Goal: Task Accomplishment & Management: Manage account settings

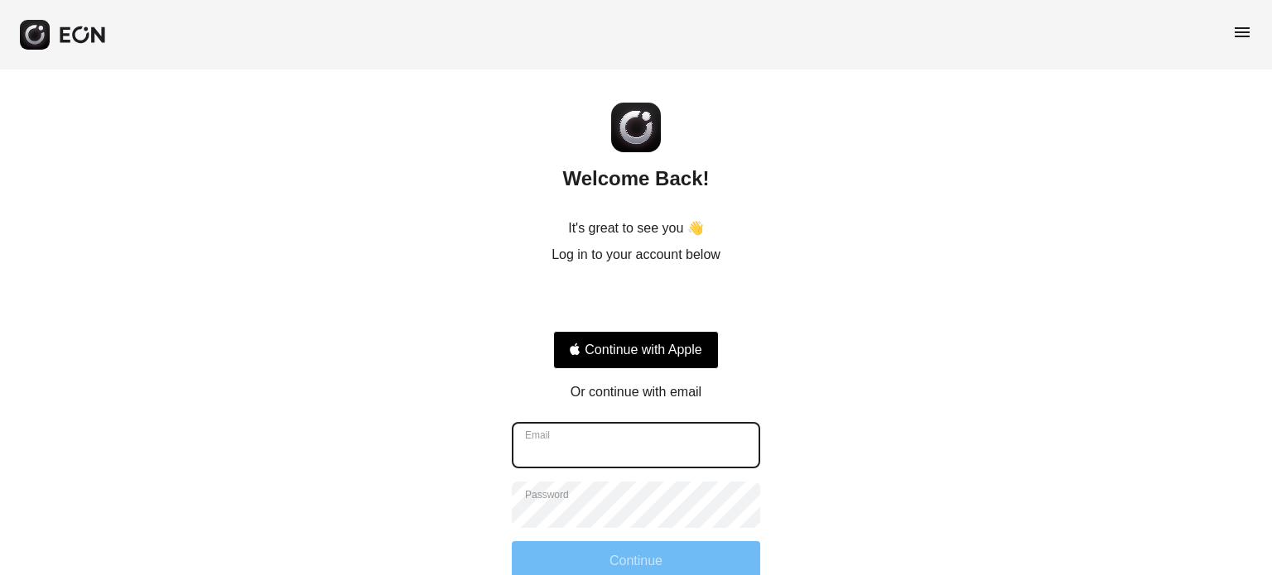
type input "**********"
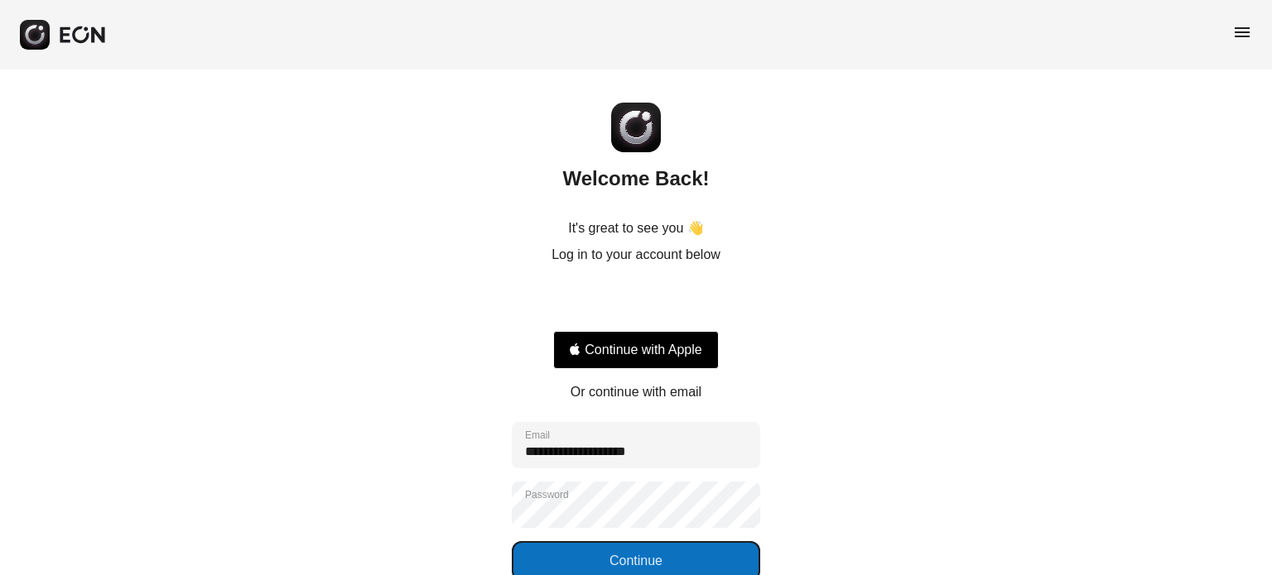
click at [686, 551] on button "Continue" at bounding box center [636, 561] width 248 height 40
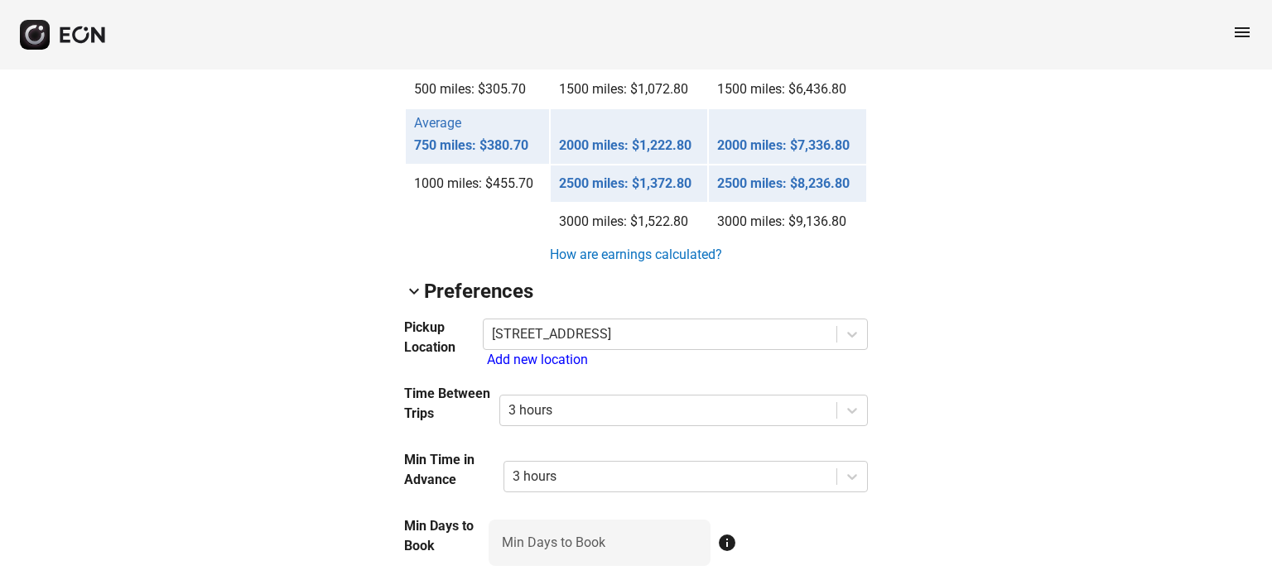
scroll to position [1573, 0]
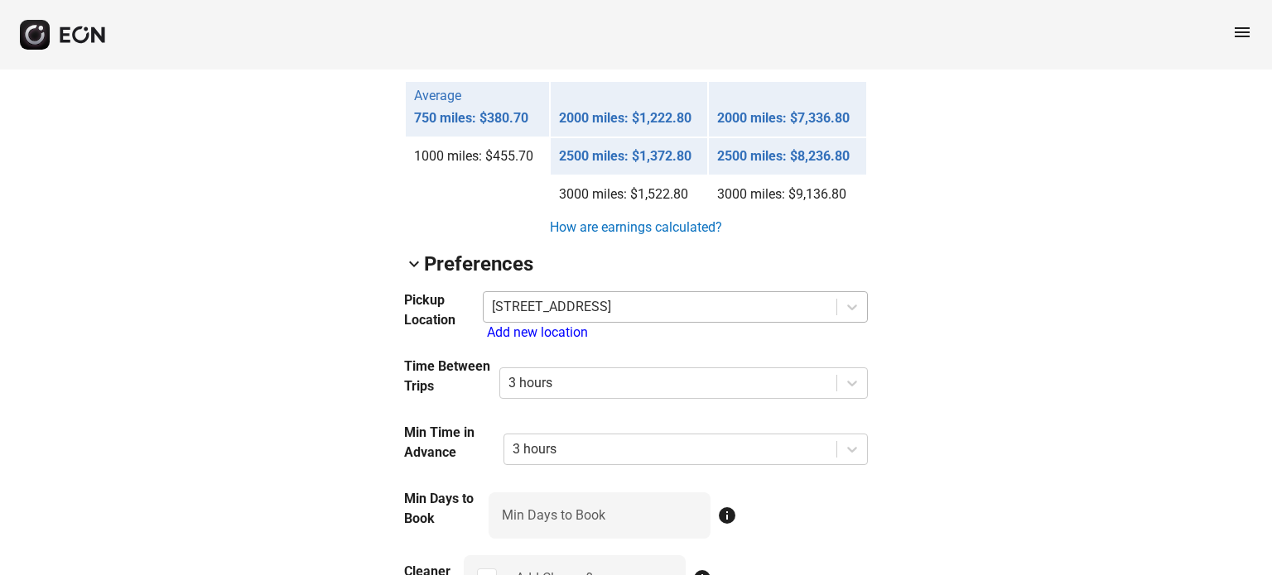
click at [828, 310] on div at bounding box center [660, 307] width 336 height 23
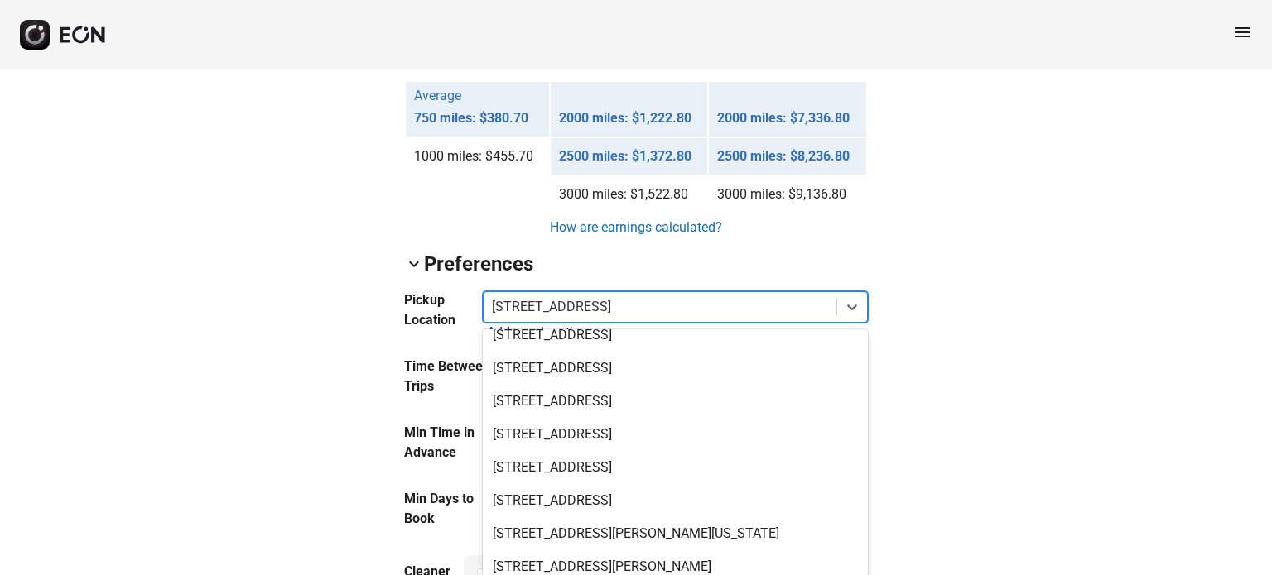
scroll to position [166, 0]
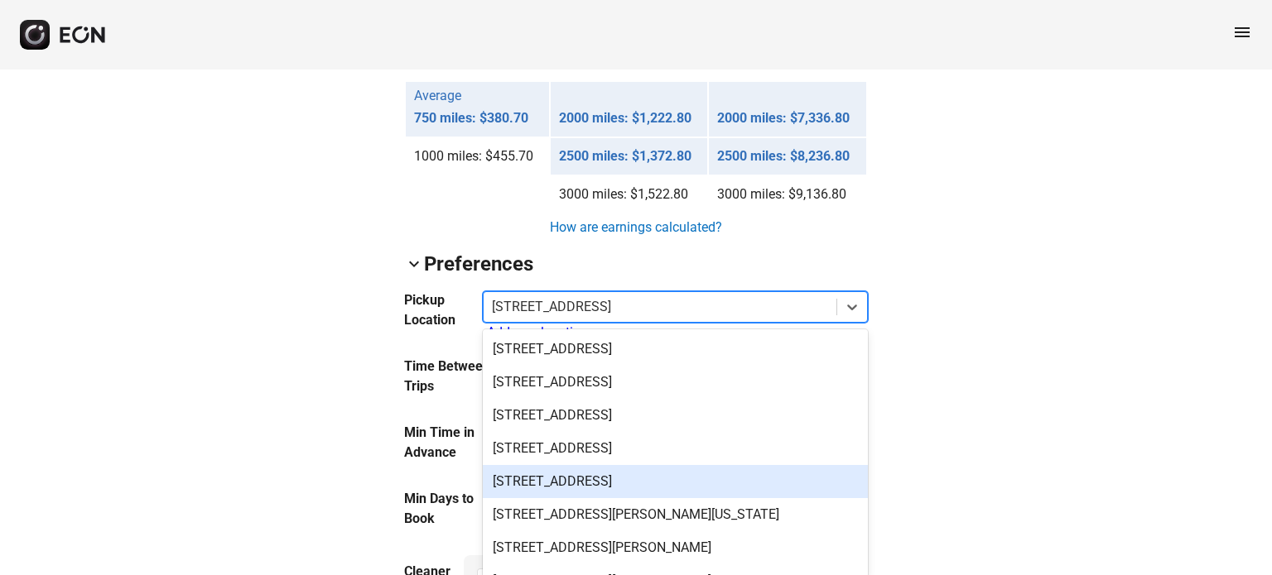
click at [666, 478] on div "[STREET_ADDRESS]" at bounding box center [675, 481] width 385 height 33
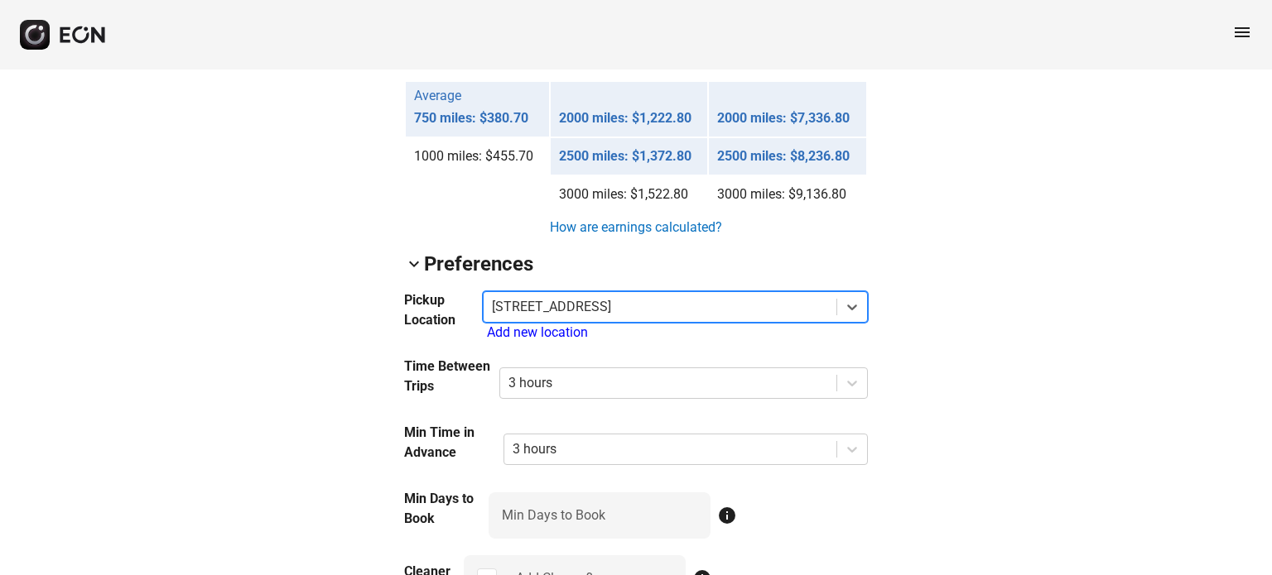
click at [1023, 330] on div "arrow_back_ios GRA5YN [US_VEHICLE_IDENTIFICATION_NUMBER] 500% 0 lock Lock lock_…" at bounding box center [636, 77] width 1272 height 3162
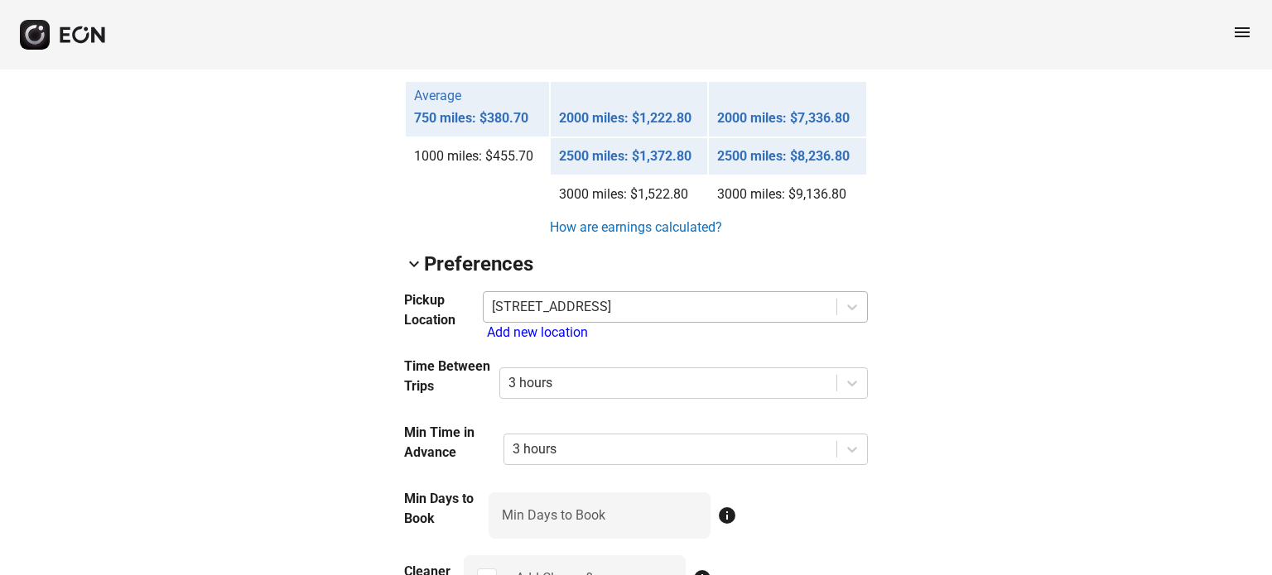
click at [801, 296] on div at bounding box center [660, 307] width 336 height 23
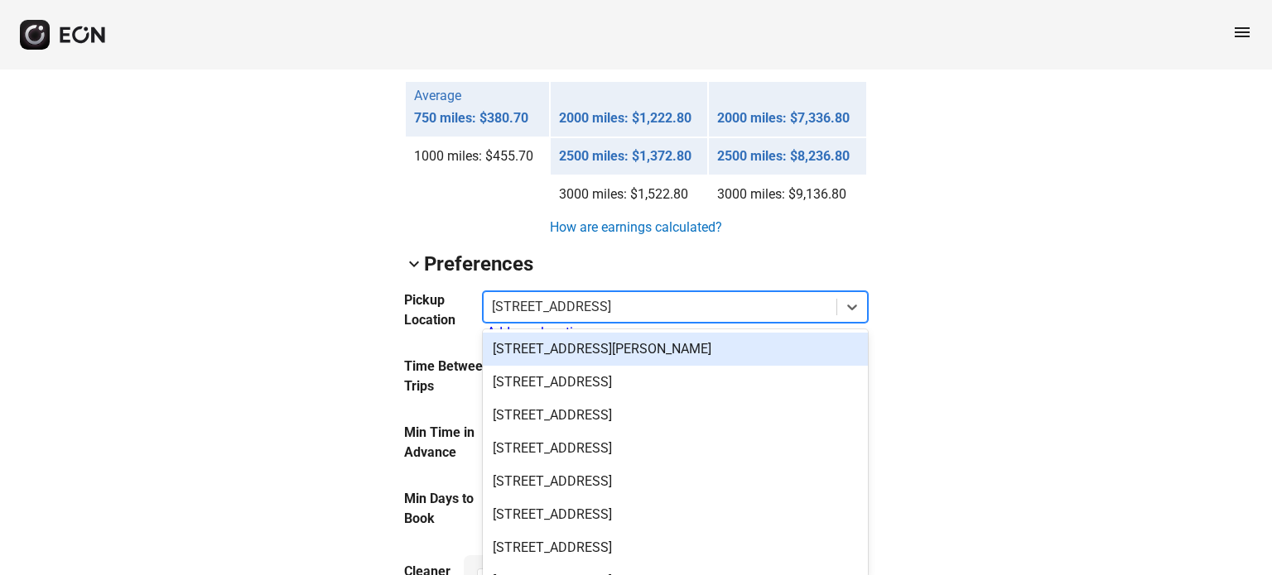
click at [565, 350] on div "[STREET_ADDRESS][PERSON_NAME]" at bounding box center [675, 349] width 385 height 33
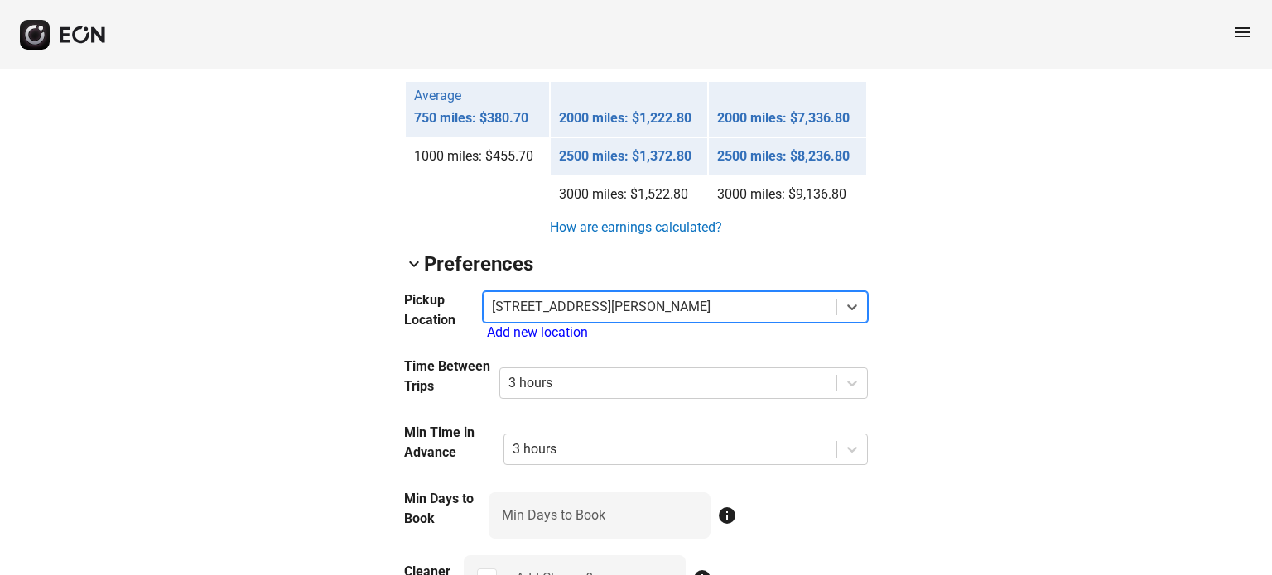
click at [1050, 348] on div "arrow_back_ios GRA5YN [US_VEHICLE_IDENTIFICATION_NUMBER] 500% 0 lock Lock lock_…" at bounding box center [636, 77] width 1272 height 3162
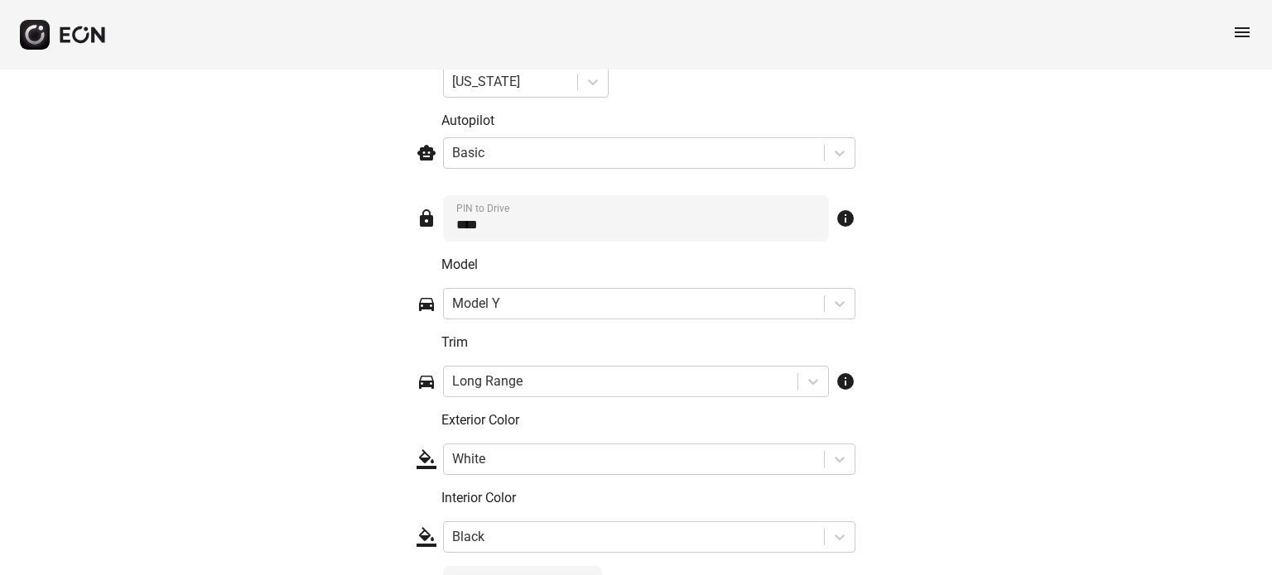
scroll to position [2653, 0]
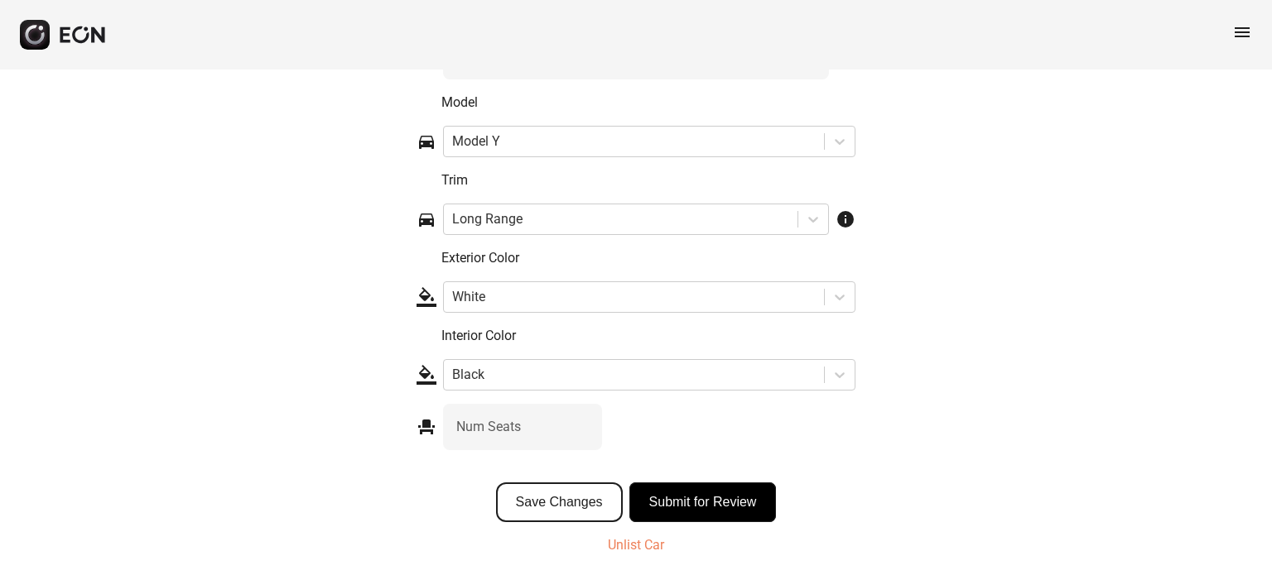
click at [572, 509] on button "Save Changes" at bounding box center [559, 503] width 127 height 40
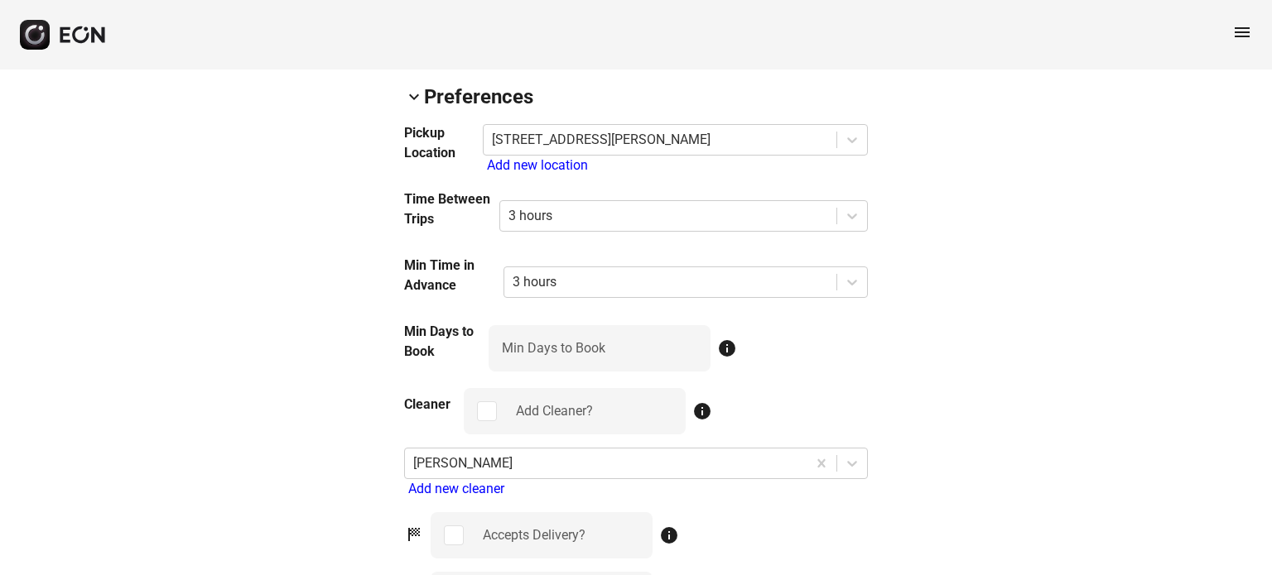
scroll to position [1742, 0]
